Goal: Task Accomplishment & Management: Use online tool/utility

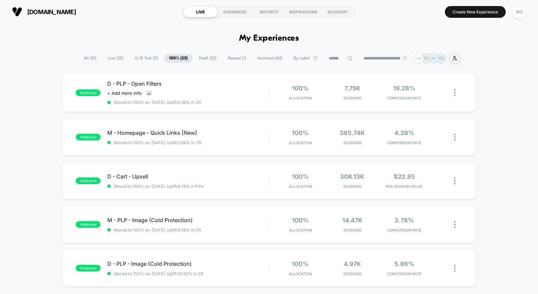
click at [206, 59] on span "Draft ( 52 )" at bounding box center [208, 58] width 28 height 9
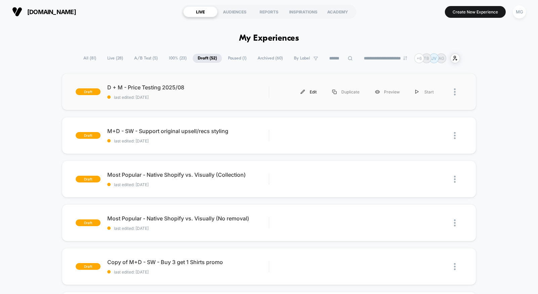
click at [312, 95] on div "Edit" at bounding box center [309, 91] width 32 height 15
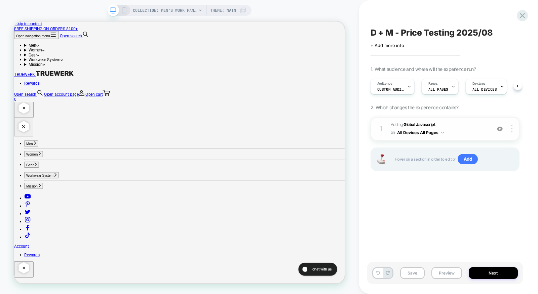
click at [453, 126] on span "Adding Global Javascript on All Devices All Pages" at bounding box center [439, 129] width 97 height 16
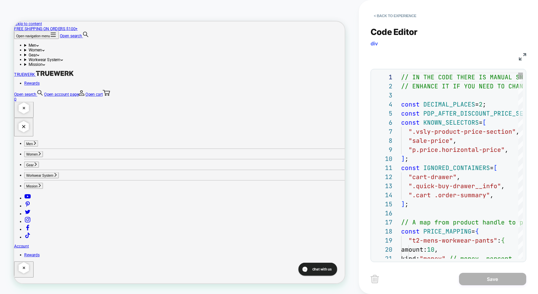
scroll to position [91, 0]
click at [524, 56] on img at bounding box center [522, 56] width 7 height 7
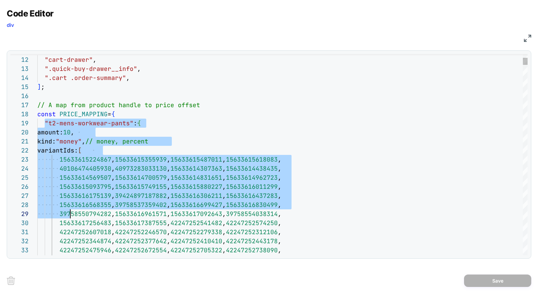
type textarea "**********"
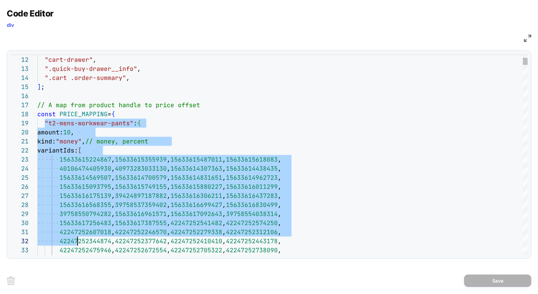
scroll to position [73, 40]
drag, startPoint x: 45, startPoint y: 123, endPoint x: 76, endPoint y: 243, distance: 124.4
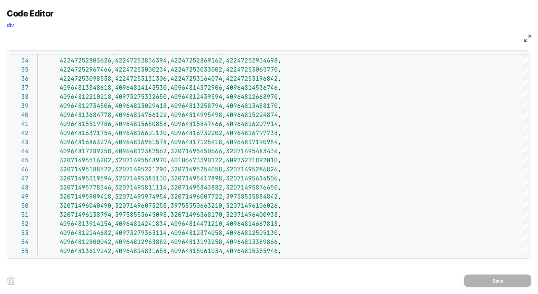
click at [525, 41] on img at bounding box center [527, 38] width 7 height 7
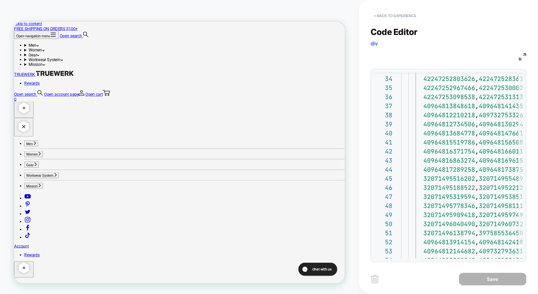
click at [394, 11] on button "< Back to experience" at bounding box center [395, 15] width 49 height 11
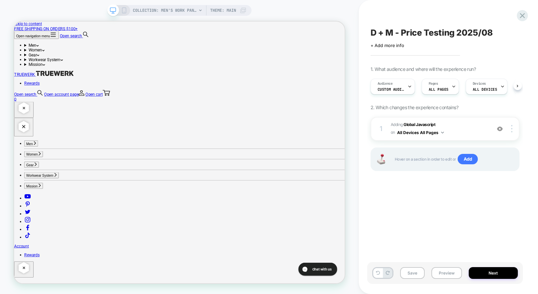
scroll to position [0, 0]
click at [491, 277] on button "Next" at bounding box center [493, 273] width 49 height 12
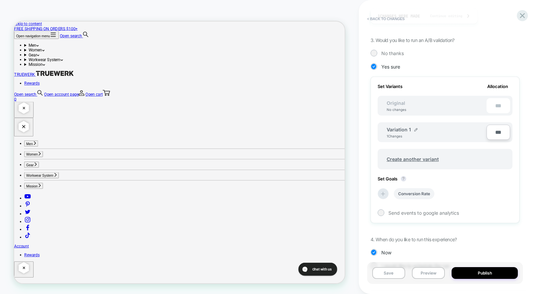
scroll to position [162, 0]
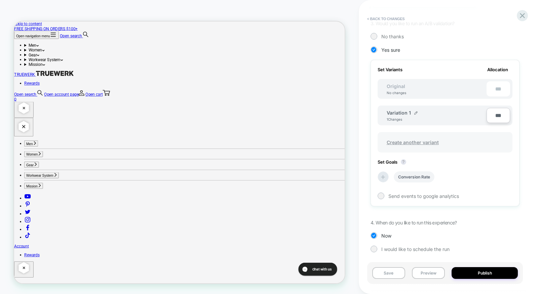
click at [406, 141] on span "Create another variant" at bounding box center [413, 143] width 66 height 16
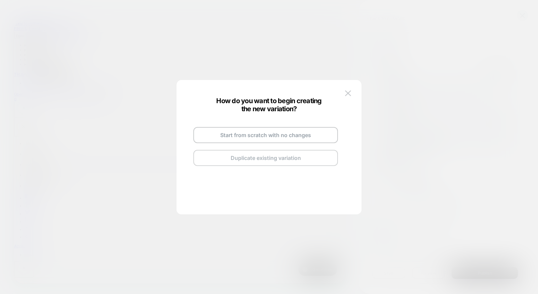
click at [272, 160] on button "Duplicate existing variation" at bounding box center [265, 158] width 145 height 16
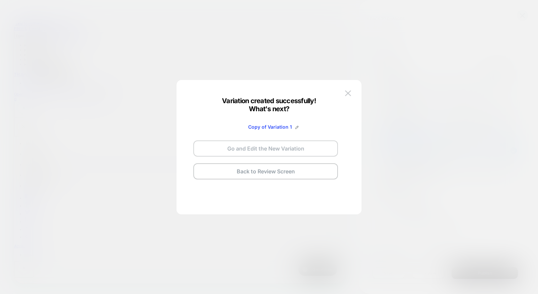
click at [284, 152] on button "Go and Edit the New Variation" at bounding box center [265, 149] width 145 height 16
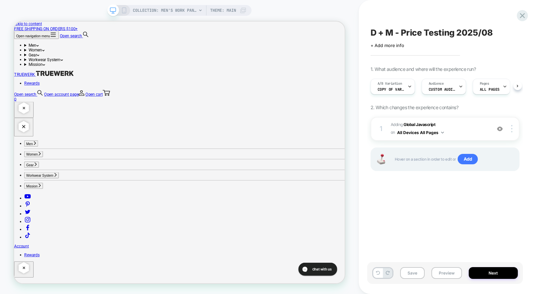
scroll to position [0, 0]
click at [471, 132] on span "Adding Global Javascript on All Devices All Pages" at bounding box center [439, 129] width 97 height 16
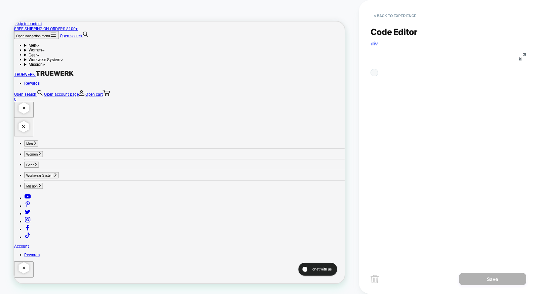
scroll to position [91, 0]
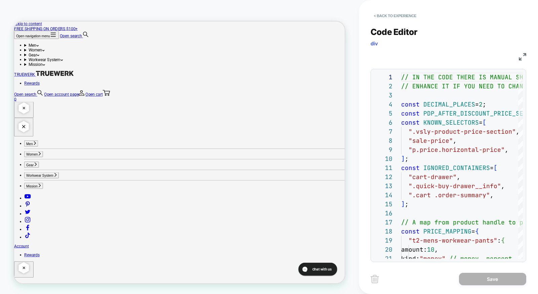
click at [520, 61] on div "JS" at bounding box center [449, 55] width 156 height 11
click at [521, 57] on img at bounding box center [522, 56] width 7 height 7
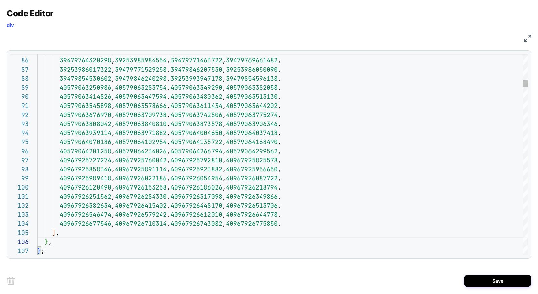
scroll to position [45, 14]
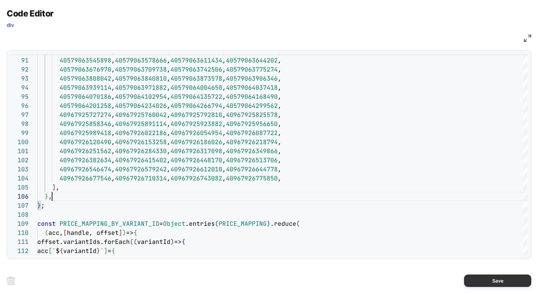
type textarea "**********"
click at [485, 278] on button "Save" at bounding box center [497, 281] width 67 height 12
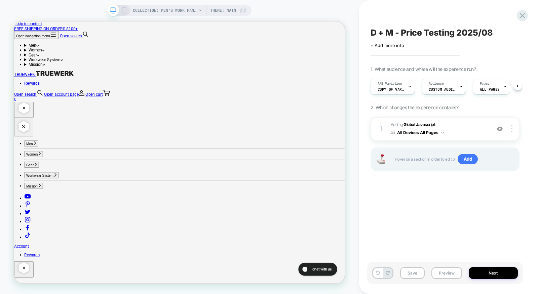
scroll to position [0, 0]
click at [412, 274] on button "Save" at bounding box center [412, 273] width 25 height 12
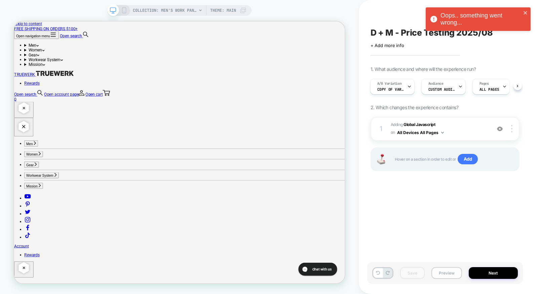
click at [449, 277] on button "Preview" at bounding box center [447, 273] width 31 height 12
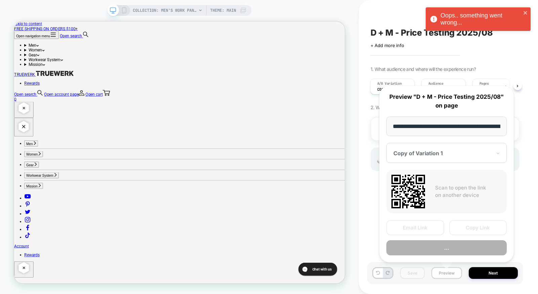
scroll to position [0, 108]
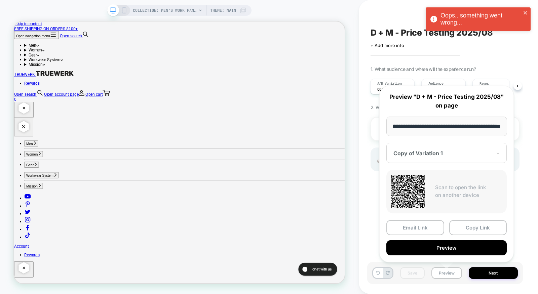
click at [378, 248] on div "**********" at bounding box center [447, 174] width 148 height 190
click at [373, 242] on div "**********" at bounding box center [447, 174] width 148 height 190
click at [528, 12] on div "Oops.. something went wrong..." at bounding box center [478, 19] width 105 height 24
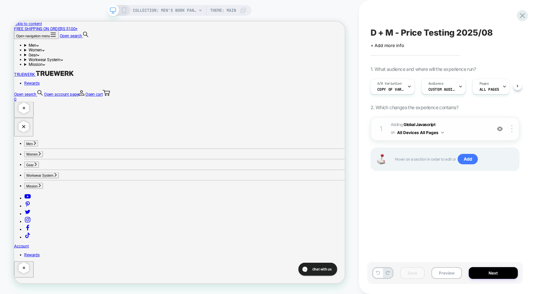
click at [469, 118] on div "1 Adding Global Javascript on All Devices All Pages Add Before Add After Target…" at bounding box center [445, 129] width 149 height 24
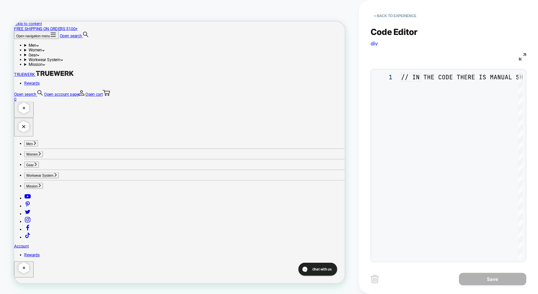
scroll to position [91, 0]
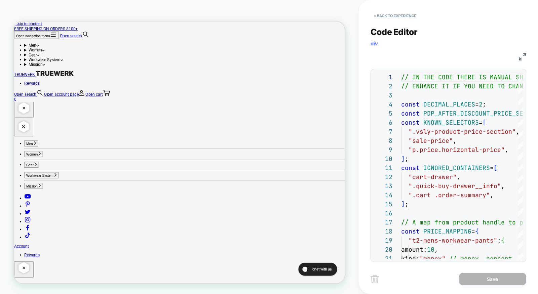
click at [522, 55] on img at bounding box center [522, 56] width 7 height 7
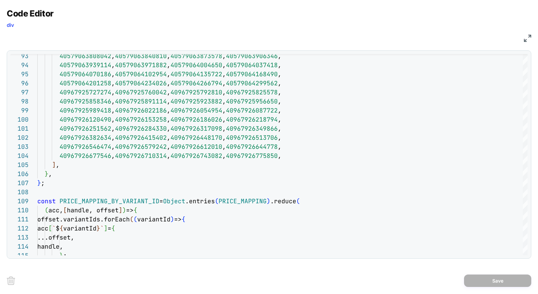
click at [527, 37] on img at bounding box center [527, 38] width 7 height 7
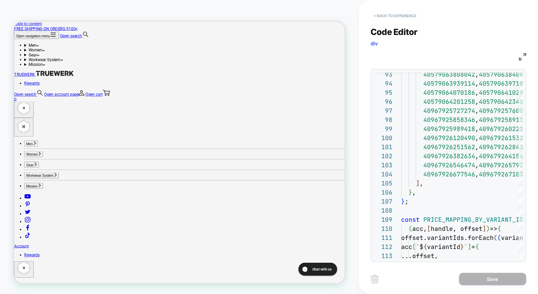
click at [399, 13] on button "< Back to experience" at bounding box center [395, 15] width 49 height 11
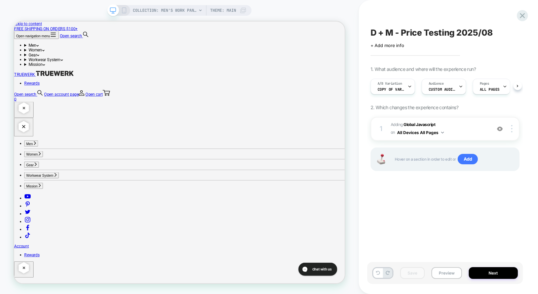
scroll to position [0, 0]
click at [417, 267] on div "Save Preview Next" at bounding box center [445, 273] width 156 height 22
click at [449, 278] on button "Preview" at bounding box center [447, 273] width 31 height 12
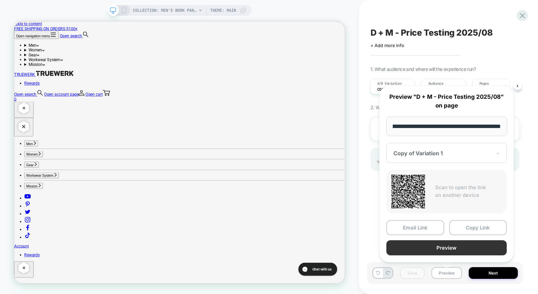
scroll to position [0, 0]
click at [440, 249] on button "Preview" at bounding box center [446, 247] width 120 height 15
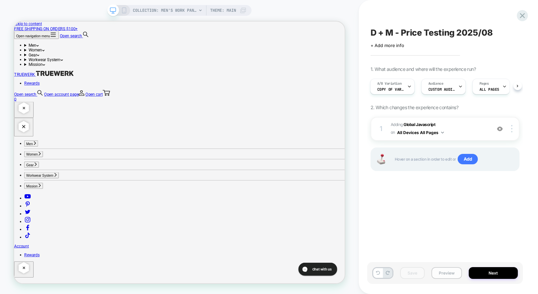
click at [449, 272] on button "Preview" at bounding box center [447, 273] width 31 height 12
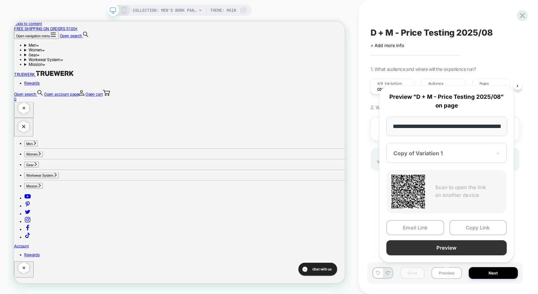
click at [445, 244] on button "Preview" at bounding box center [446, 247] width 120 height 15
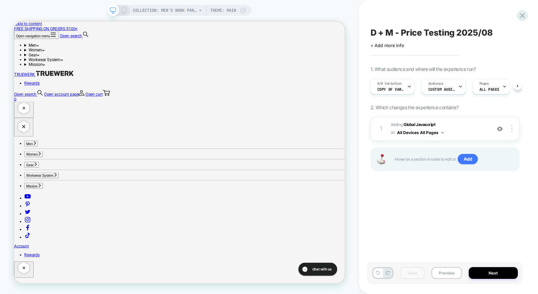
click at [380, 96] on div "A/B Variation Copy of Variation 1 Audience Custom Audience Pages ALL PAGES Devi…" at bounding box center [441, 86] width 149 height 23
click at [453, 88] on span "Custom Audience" at bounding box center [441, 89] width 27 height 5
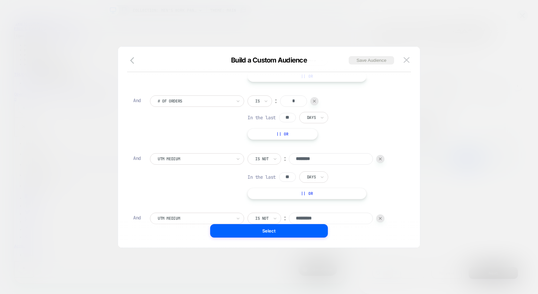
scroll to position [283, 0]
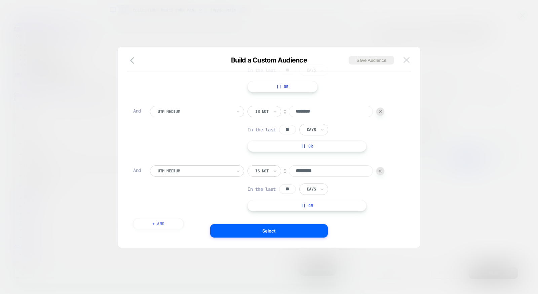
click at [408, 61] on img at bounding box center [407, 60] width 6 height 6
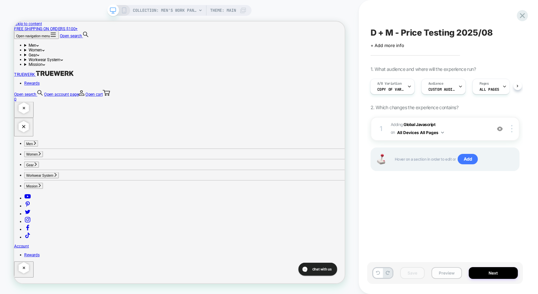
click at [441, 272] on button "Preview" at bounding box center [447, 273] width 31 height 12
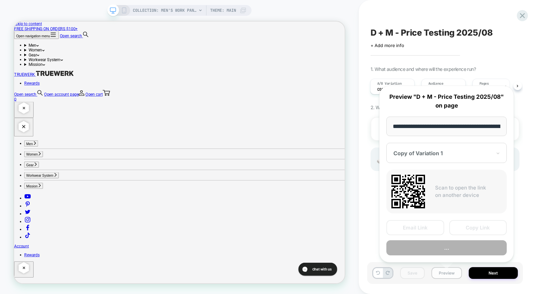
scroll to position [0, 108]
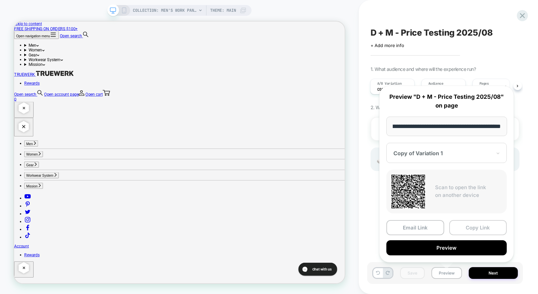
click at [464, 226] on button "Copy Link" at bounding box center [478, 227] width 58 height 15
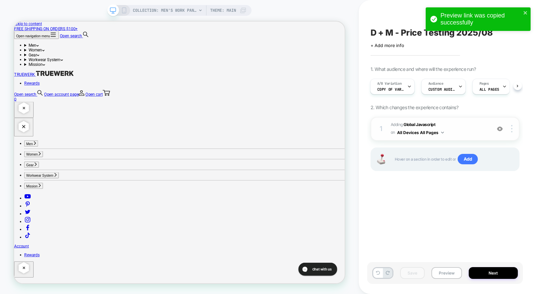
click at [453, 128] on span "Adding Global Javascript on All Devices All Pages" at bounding box center [439, 129] width 97 height 16
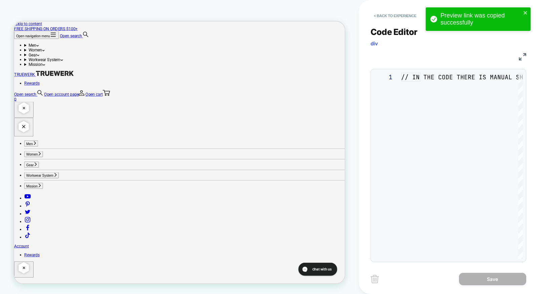
scroll to position [91, 0]
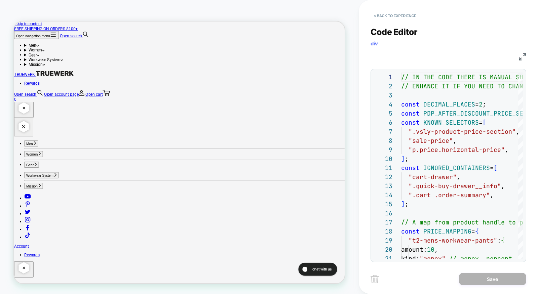
click at [522, 59] on img at bounding box center [522, 56] width 7 height 7
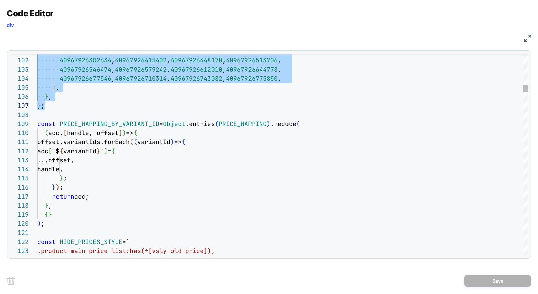
scroll to position [73, 14]
drag, startPoint x: 44, startPoint y: 125, endPoint x: 105, endPoint y: 99, distance: 66.6
type textarea "**********"
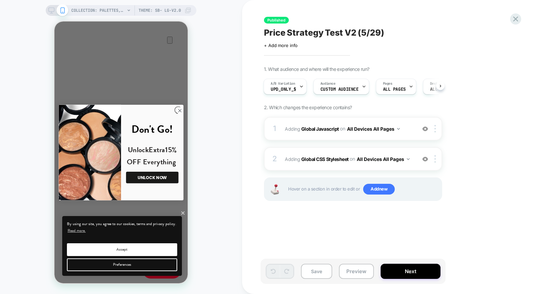
click at [522, 20] on div "Published Price Strategy Test V2 (5/29) Click to edit experience details + Add …" at bounding box center [390, 147] width 296 height 294
click at [513, 18] on icon at bounding box center [515, 18] width 9 height 9
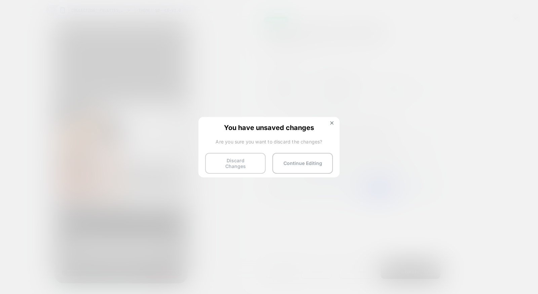
click at [238, 159] on button "Discard Changes" at bounding box center [235, 163] width 61 height 21
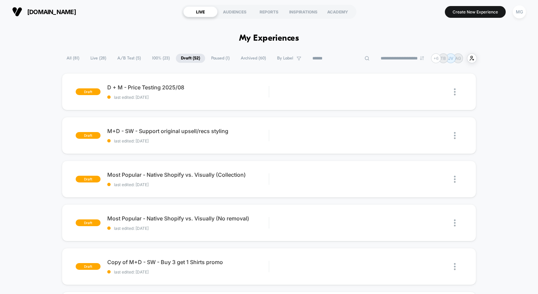
click at [332, 57] on input at bounding box center [340, 58] width 67 height 8
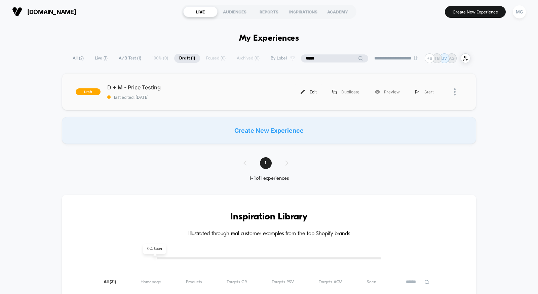
type input "*****"
click at [309, 92] on div "Edit" at bounding box center [309, 91] width 32 height 15
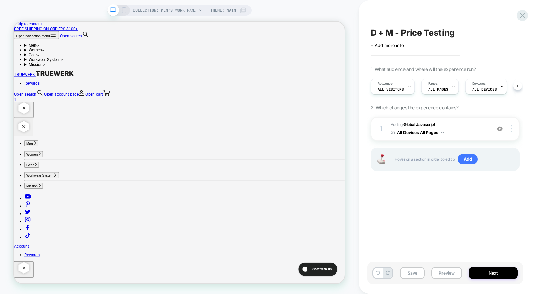
scroll to position [0, 0]
click at [459, 124] on span "Adding Global Javascript on All Devices All Pages" at bounding box center [439, 129] width 97 height 16
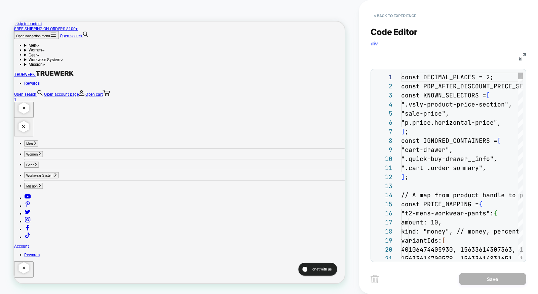
scroll to position [91, 0]
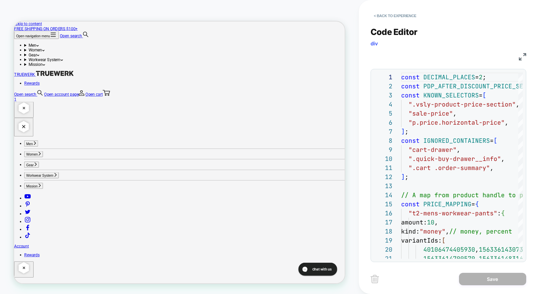
click at [523, 54] on img at bounding box center [522, 56] width 7 height 7
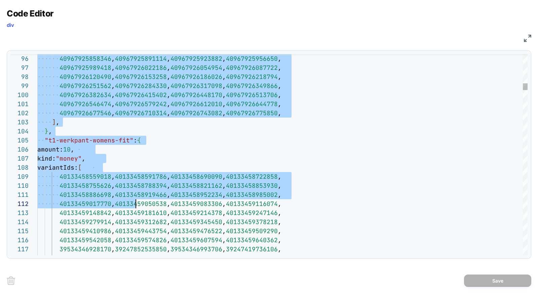
type textarea "**********"
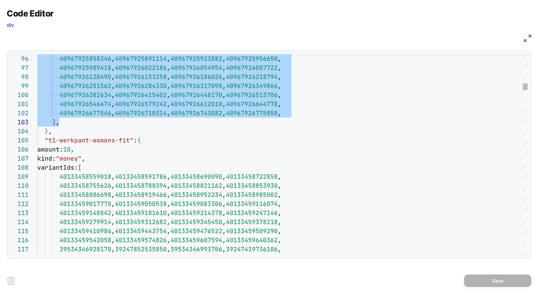
scroll to position [54, 14]
drag, startPoint x: 44, startPoint y: 71, endPoint x: 130, endPoint y: 133, distance: 106.4
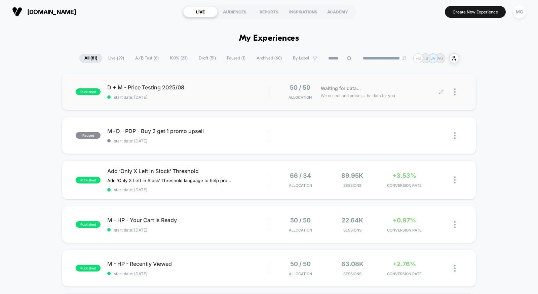
click at [443, 91] on icon at bounding box center [441, 91] width 5 height 5
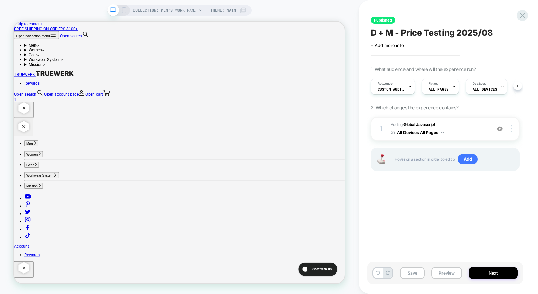
scroll to position [0, 0]
click at [483, 274] on button "Next" at bounding box center [493, 273] width 49 height 12
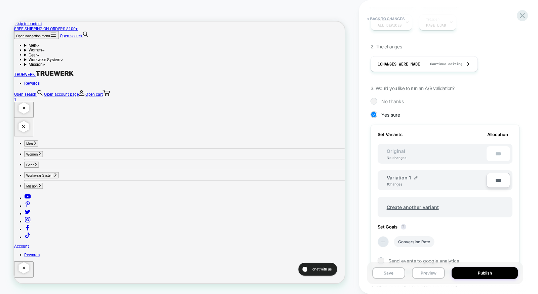
scroll to position [162, 0]
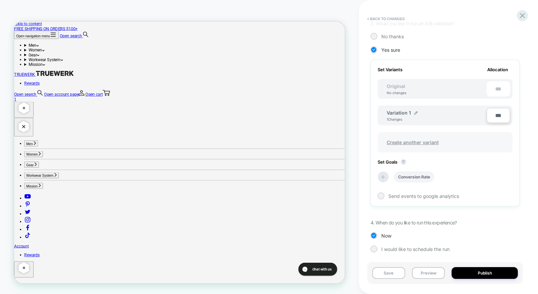
click at [424, 141] on span "Create another variant" at bounding box center [413, 143] width 66 height 16
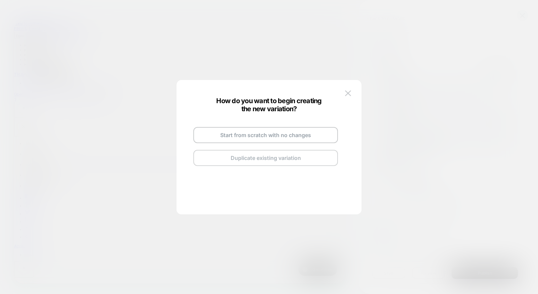
click at [288, 154] on button "Duplicate existing variation" at bounding box center [265, 158] width 145 height 16
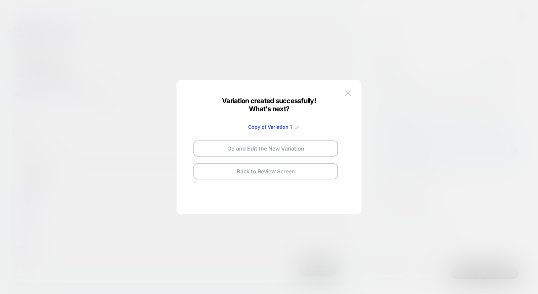
click at [296, 127] on img at bounding box center [296, 127] width 3 height 3
click at [269, 127] on input "**********" at bounding box center [257, 126] width 49 height 13
type input "******"
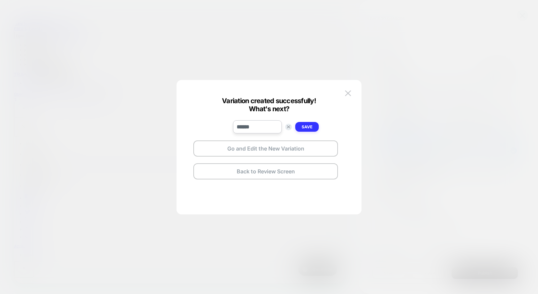
click at [307, 128] on strong "Save" at bounding box center [307, 126] width 11 height 5
click at [295, 146] on button "Go and Edit the New Variation" at bounding box center [265, 149] width 145 height 16
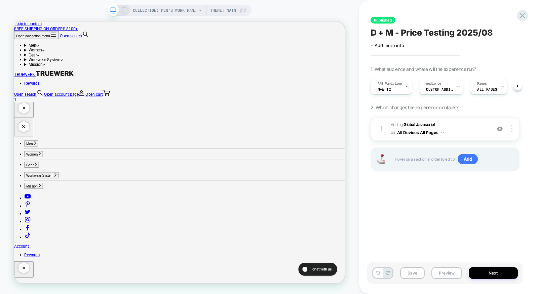
scroll to position [0, 0]
click at [457, 133] on span "Adding Global Javascript on All Devices All Pages" at bounding box center [439, 129] width 97 height 16
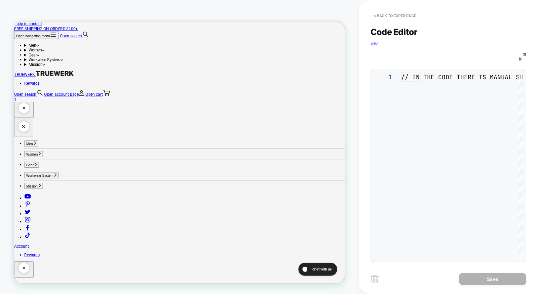
scroll to position [91, 0]
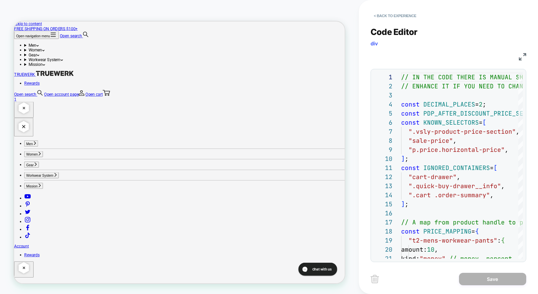
click at [524, 57] on img at bounding box center [522, 56] width 7 height 7
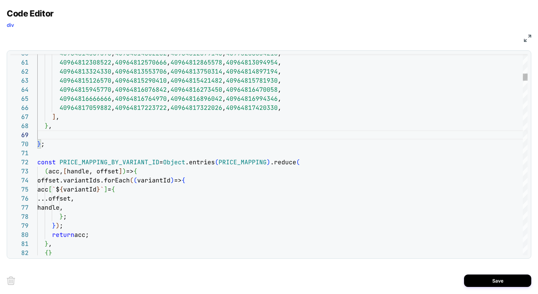
scroll to position [45, 14]
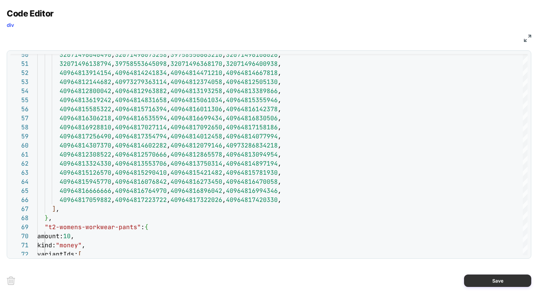
type textarea "**********"
click at [507, 281] on button "Save" at bounding box center [497, 281] width 67 height 12
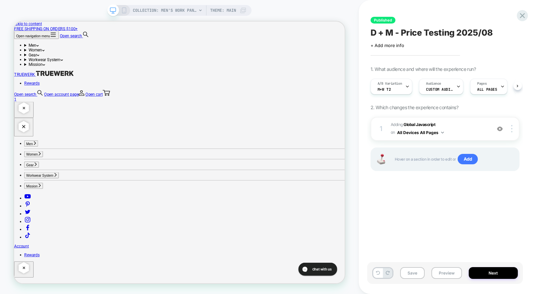
scroll to position [0, 0]
click at [447, 271] on button "Preview" at bounding box center [447, 273] width 31 height 12
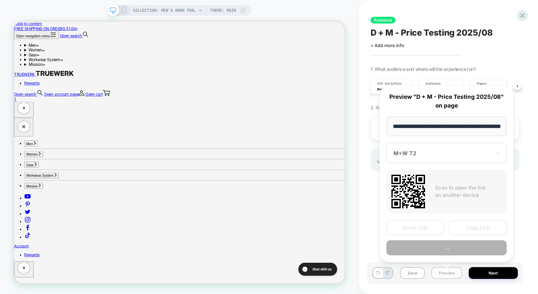
scroll to position [0, 108]
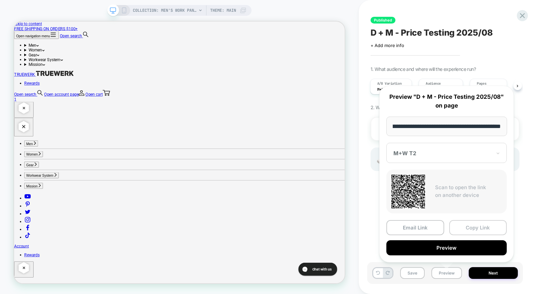
click at [474, 227] on button "Copy Link" at bounding box center [478, 227] width 58 height 15
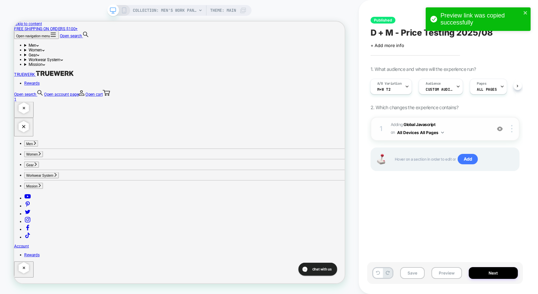
click at [466, 127] on span "Adding Global Javascript on All Devices All Pages" at bounding box center [439, 129] width 97 height 16
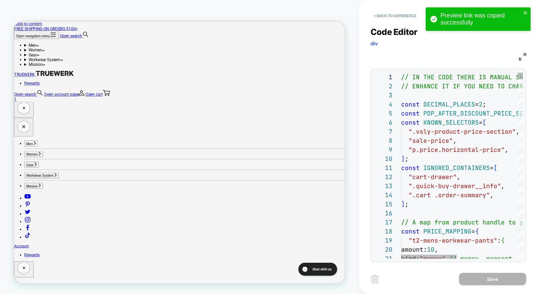
scroll to position [81, 7]
type textarea "**********"
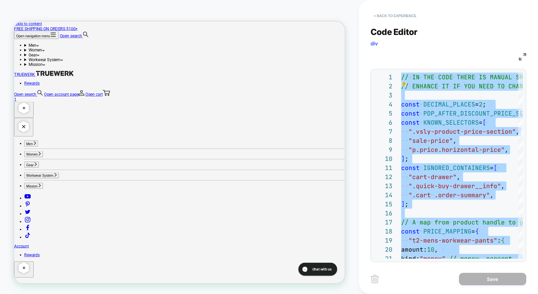
click at [403, 14] on button "< Back to experience" at bounding box center [395, 15] width 49 height 11
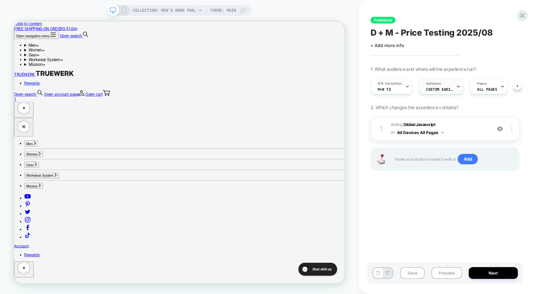
scroll to position [0, 0]
click at [405, 86] on icon at bounding box center [407, 86] width 4 height 4
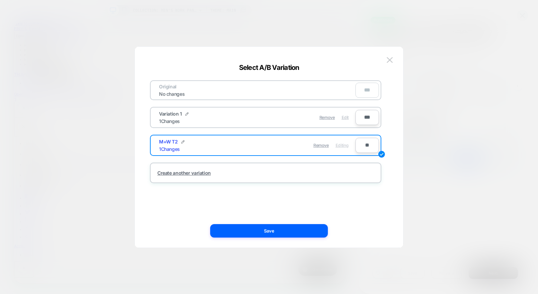
click at [344, 119] on span "Edit" at bounding box center [345, 117] width 7 height 5
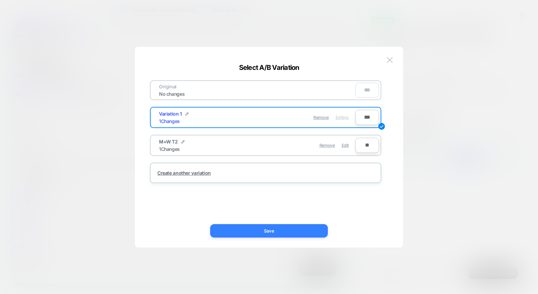
click at [295, 225] on button "Save" at bounding box center [269, 230] width 118 height 13
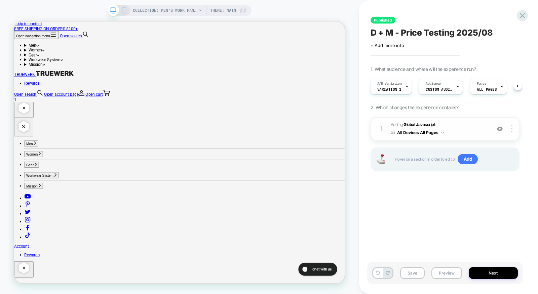
click at [454, 128] on span "Adding Global Javascript on All Devices All Pages" at bounding box center [439, 129] width 97 height 16
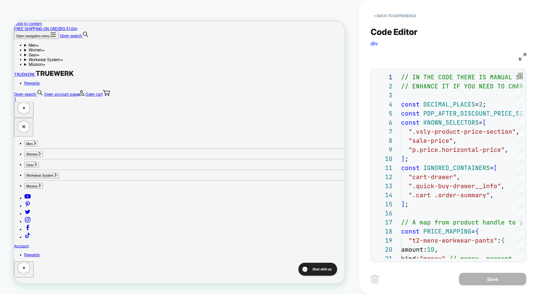
scroll to position [73, 36]
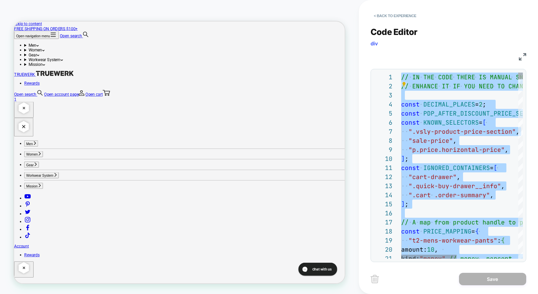
type textarea "**********"
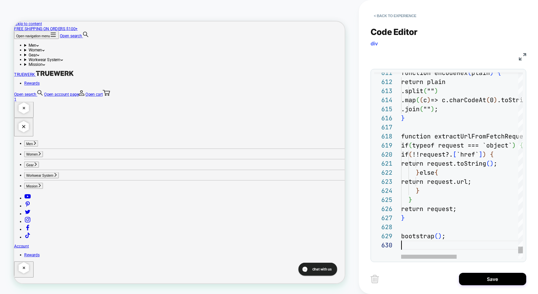
scroll to position [81, 0]
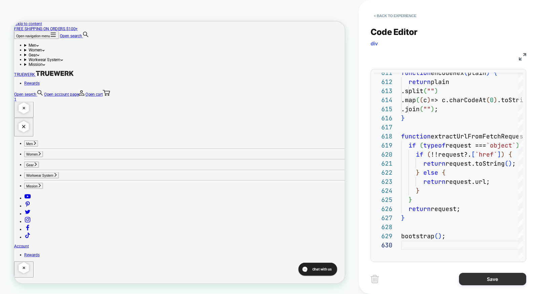
click at [482, 277] on button "Save" at bounding box center [492, 279] width 67 height 12
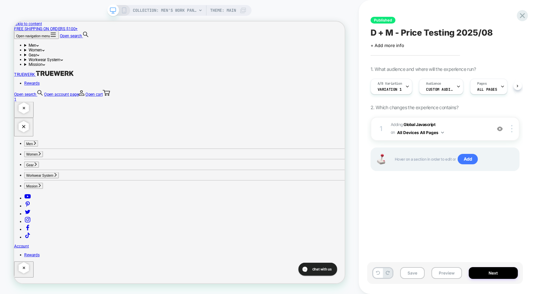
scroll to position [0, 0]
click at [448, 274] on button "Preview" at bounding box center [447, 273] width 31 height 12
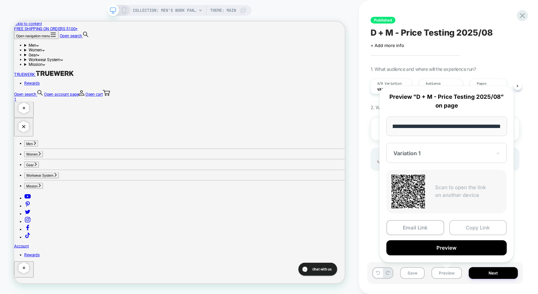
scroll to position [0, 0]
click at [466, 232] on button "Copy Link" at bounding box center [478, 227] width 58 height 15
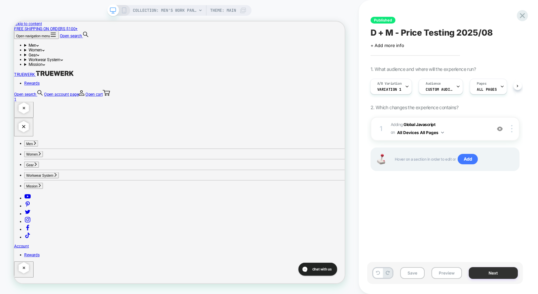
click at [484, 273] on button "Next" at bounding box center [493, 273] width 49 height 12
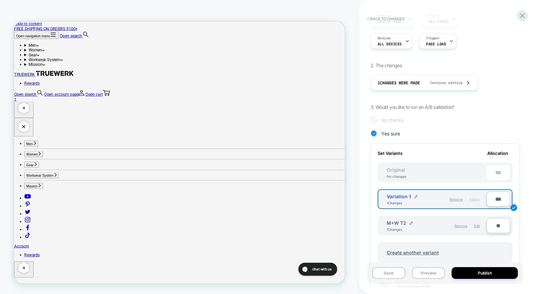
scroll to position [109, 0]
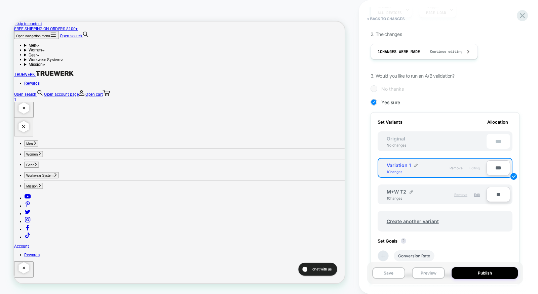
click at [459, 193] on span "Remove" at bounding box center [460, 195] width 13 height 4
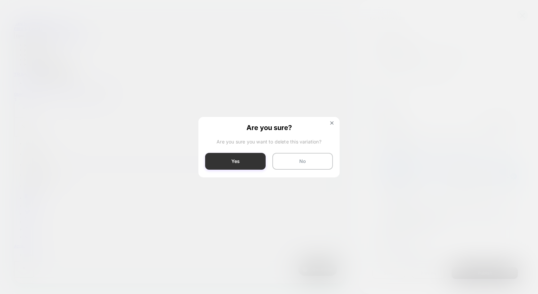
click at [249, 165] on button "Yes" at bounding box center [235, 161] width 61 height 17
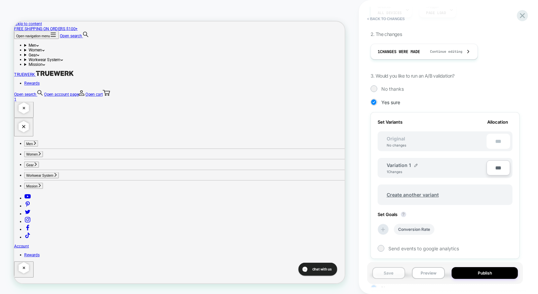
click at [395, 276] on button "Save" at bounding box center [388, 273] width 33 height 12
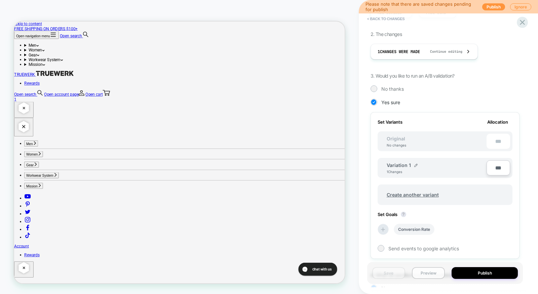
click at [421, 276] on button "Preview" at bounding box center [428, 273] width 33 height 12
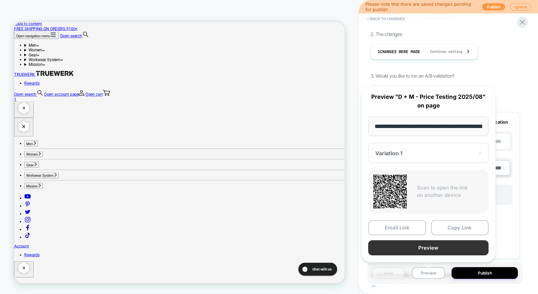
scroll to position [0, 108]
click at [446, 229] on button "Copy Link" at bounding box center [460, 227] width 58 height 15
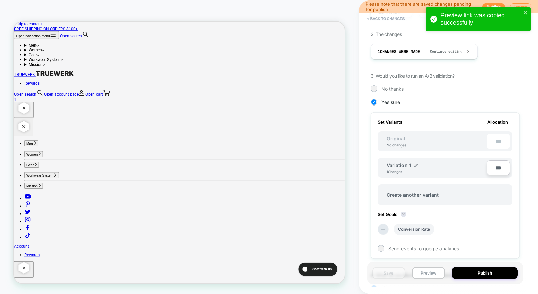
click at [495, 3] on div "Please note that there are saved changes pending for publish Publish Ignore" at bounding box center [448, 6] width 179 height 13
click at [495, 4] on button "Publish" at bounding box center [493, 6] width 23 height 7
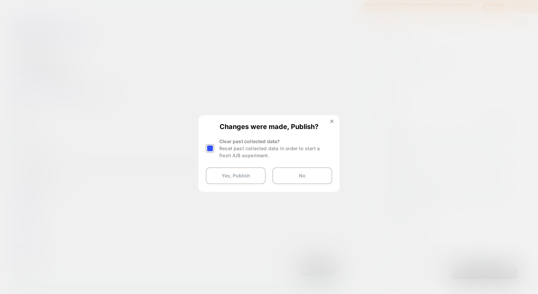
click at [210, 146] on div at bounding box center [210, 148] width 8 height 8
click at [229, 180] on button "Yes, Publish" at bounding box center [236, 175] width 60 height 17
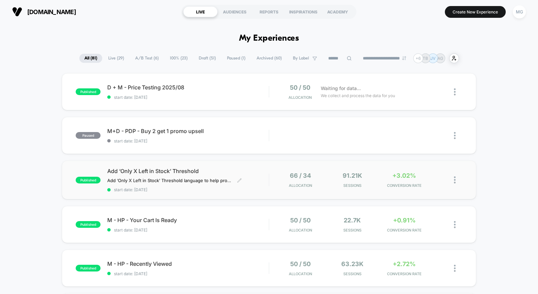
click at [228, 168] on span "Add ‘Only X Left in Stock’ Threshold" at bounding box center [187, 171] width 161 height 7
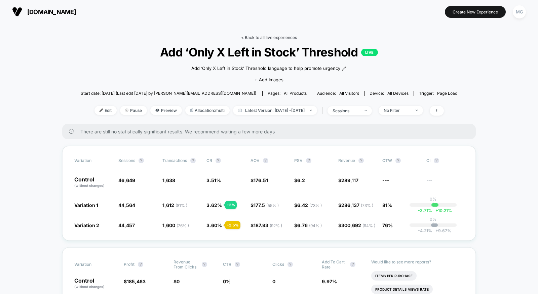
click at [286, 36] on link "< Back to all live experiences" at bounding box center [269, 37] width 56 height 5
